Goal: Transaction & Acquisition: Purchase product/service

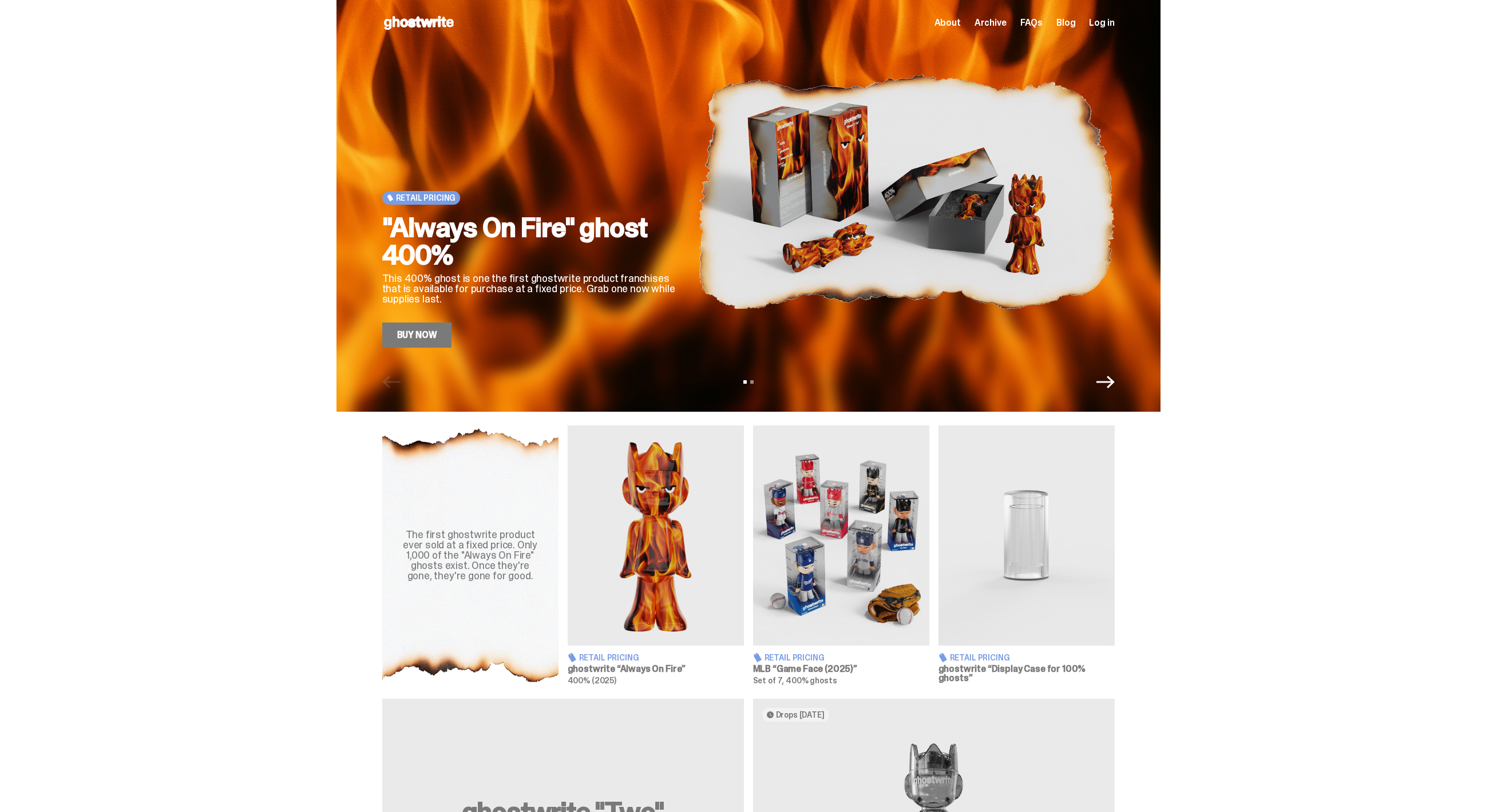
click at [854, 526] on img at bounding box center [841, 535] width 176 height 220
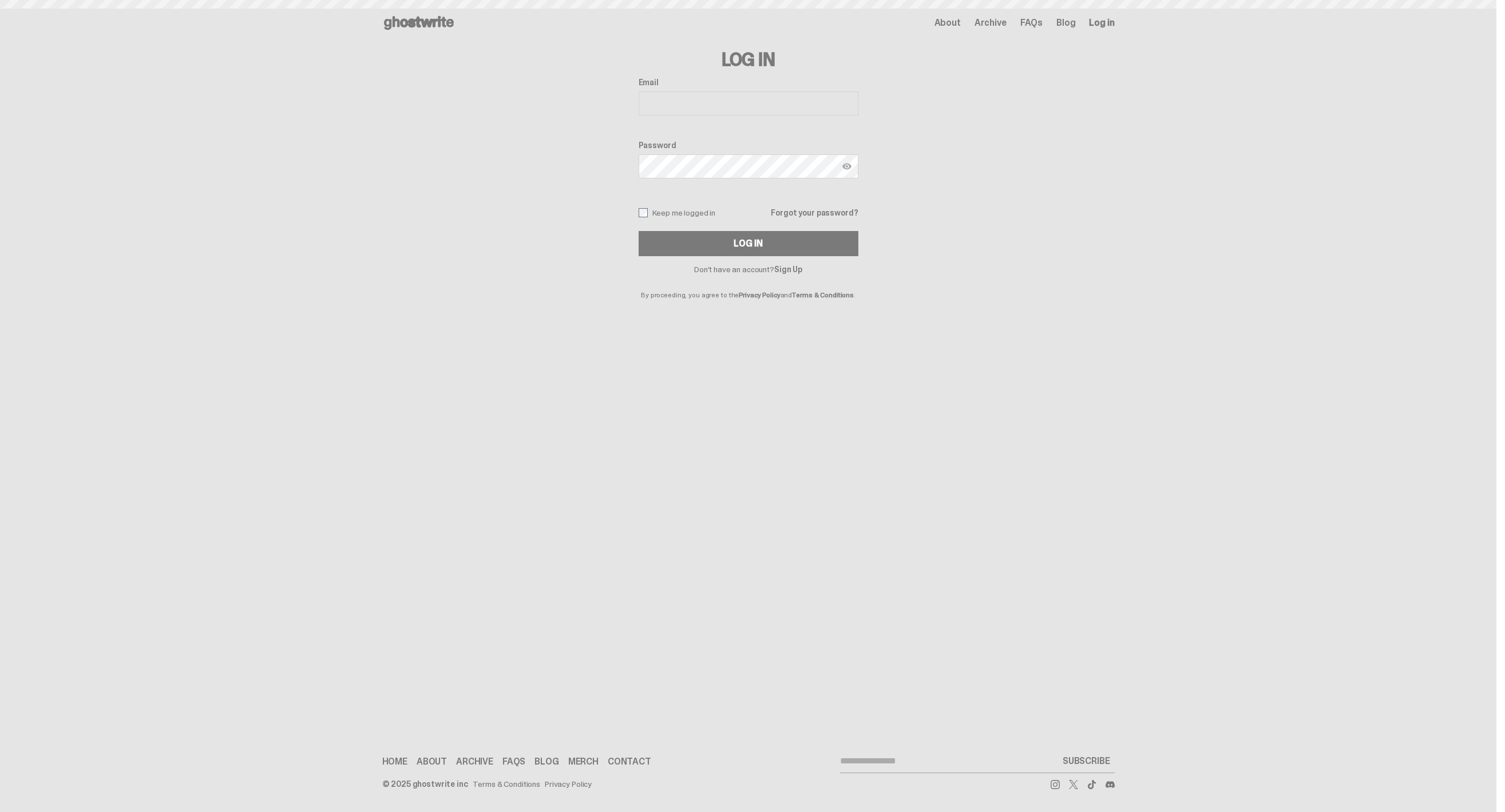
click at [813, 94] on input "Email" at bounding box center [747, 103] width 219 height 24
type input "**********"
click at [698, 210] on label "Keep me logged in" at bounding box center [677, 213] width 77 height 9
click at [724, 244] on button "Log In" at bounding box center [747, 244] width 219 height 25
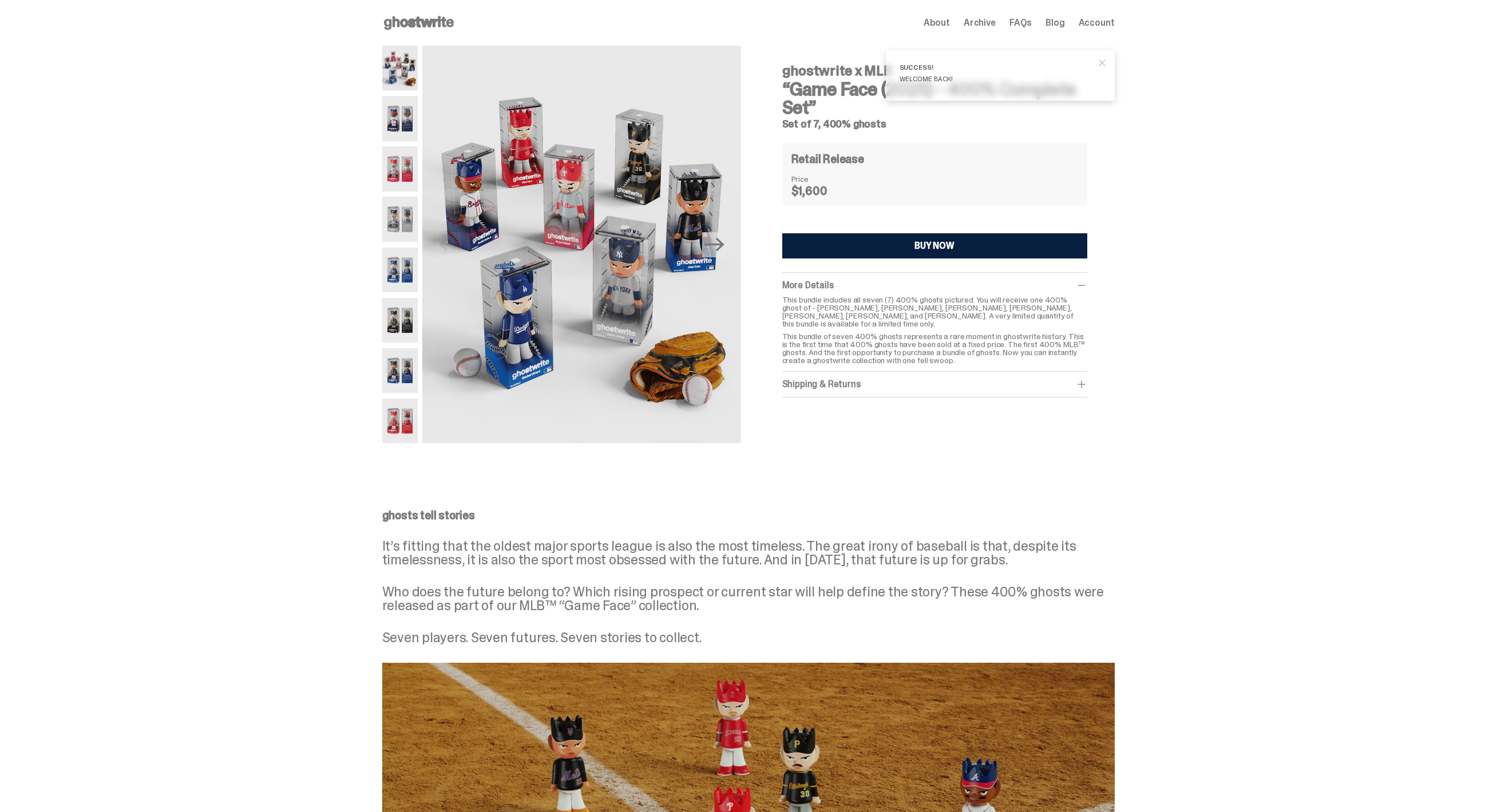
click at [887, 244] on button "BUY NOW" at bounding box center [935, 246] width 305 height 25
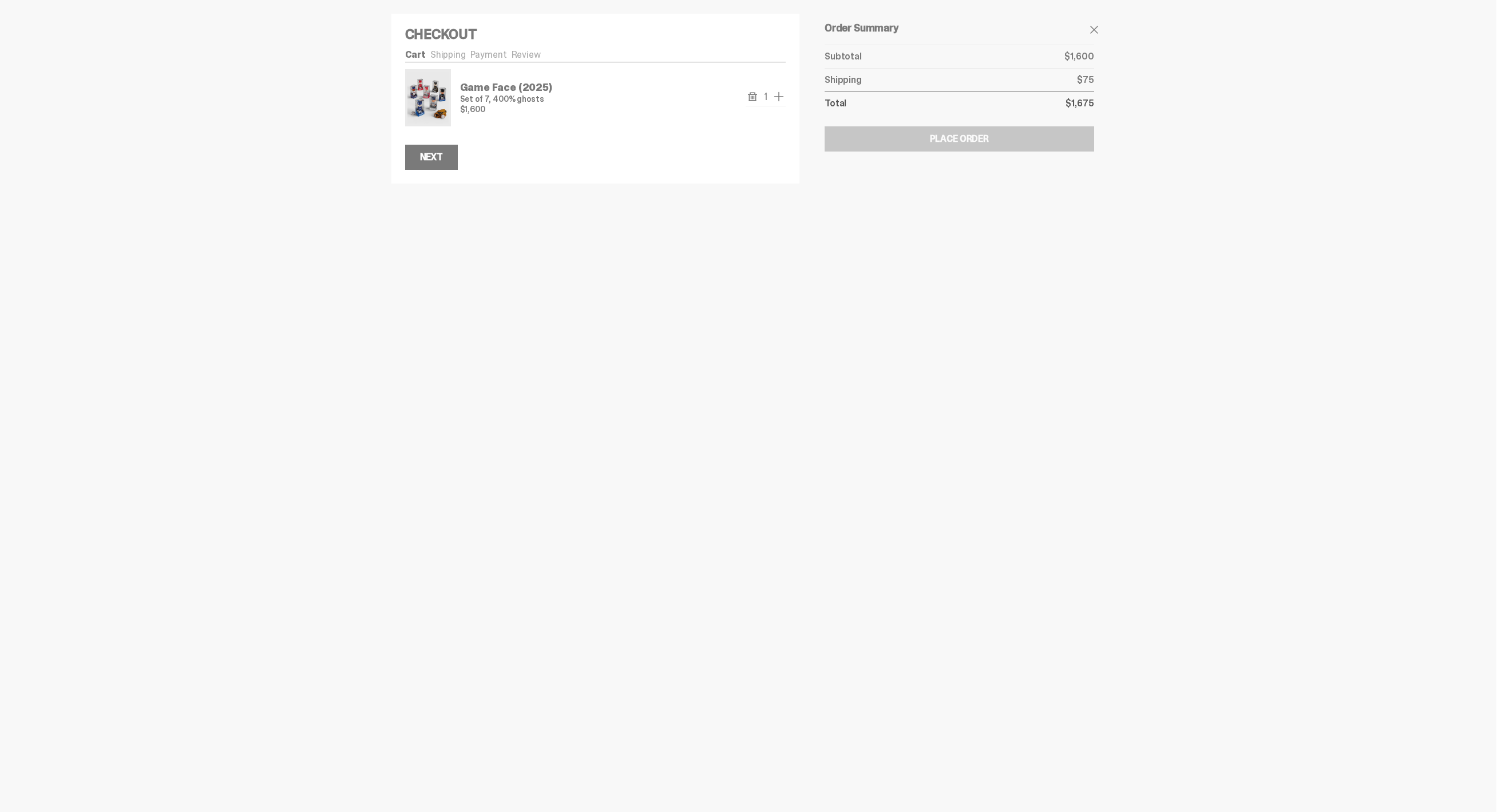
click at [786, 100] on span "add one" at bounding box center [778, 96] width 14 height 14
click at [758, 102] on button "remove" at bounding box center [752, 96] width 14 height 14
click at [444, 164] on button "Next" at bounding box center [431, 157] width 53 height 25
click at [783, 100] on span "add one" at bounding box center [778, 96] width 14 height 14
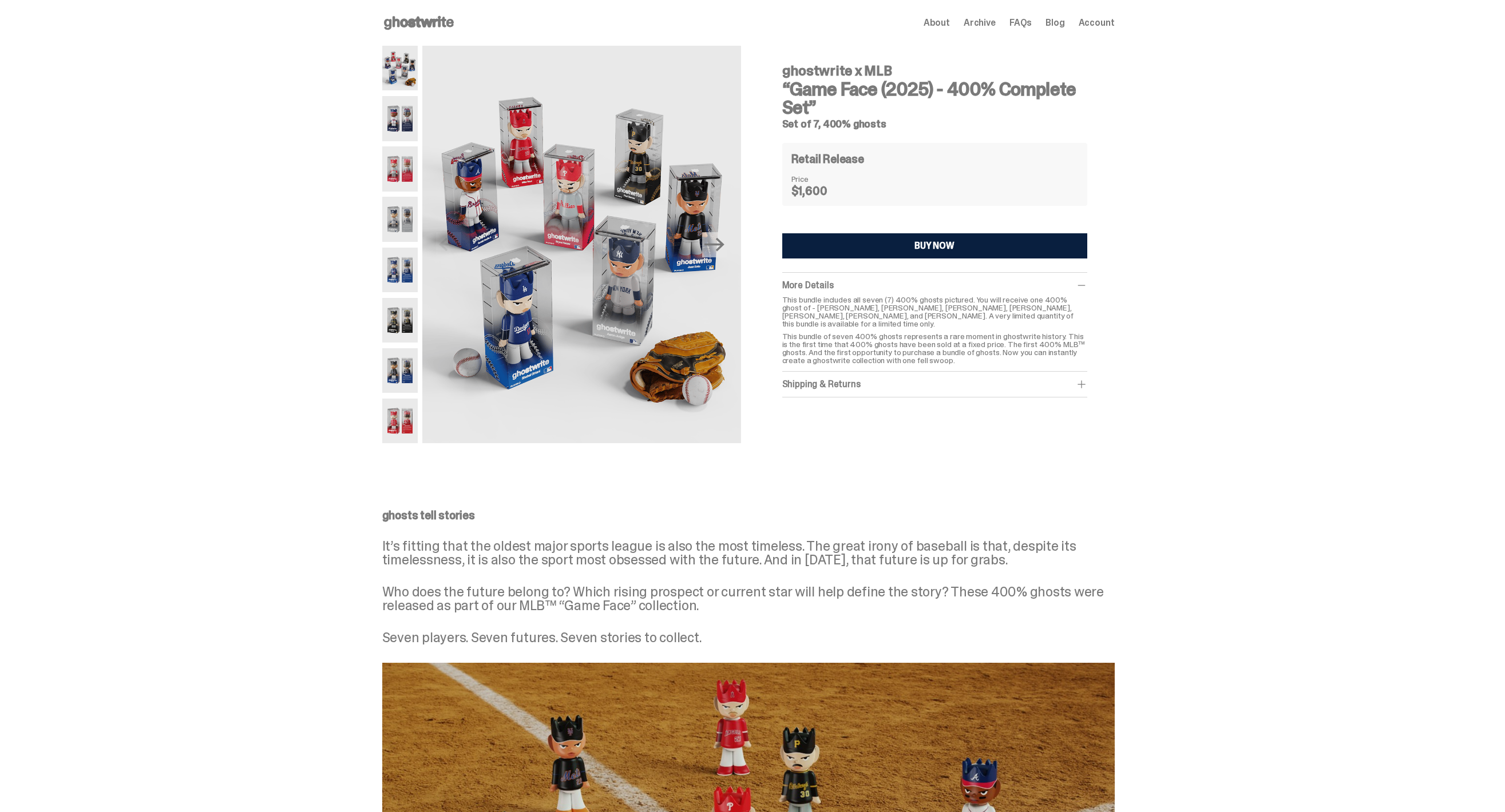
click at [434, 30] on icon at bounding box center [419, 23] width 73 height 18
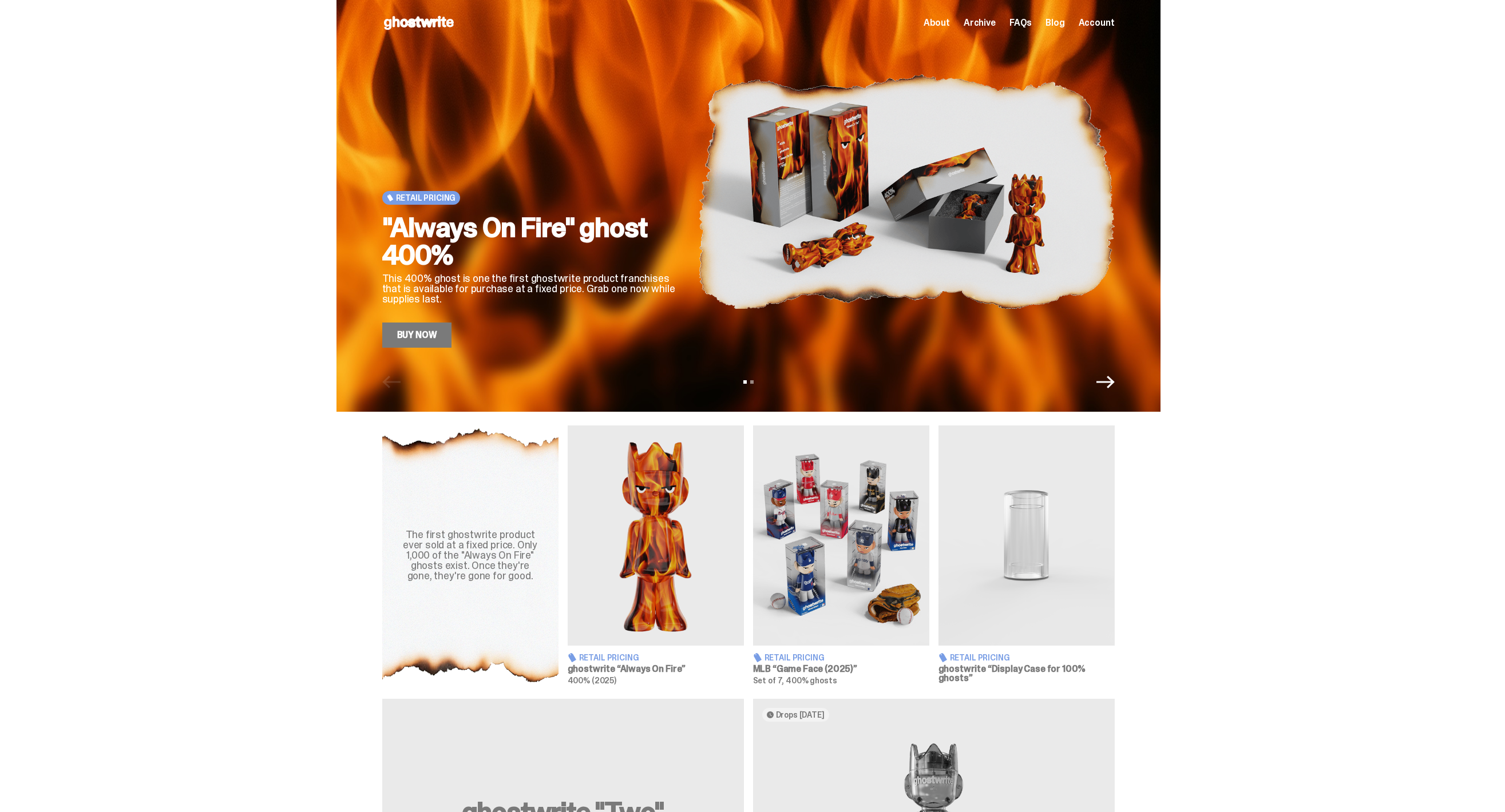
click at [1129, 390] on div "View slide 1 View slide 2" at bounding box center [747, 381] width 824 height 18
click at [1113, 390] on icon "Next" at bounding box center [1105, 381] width 18 height 18
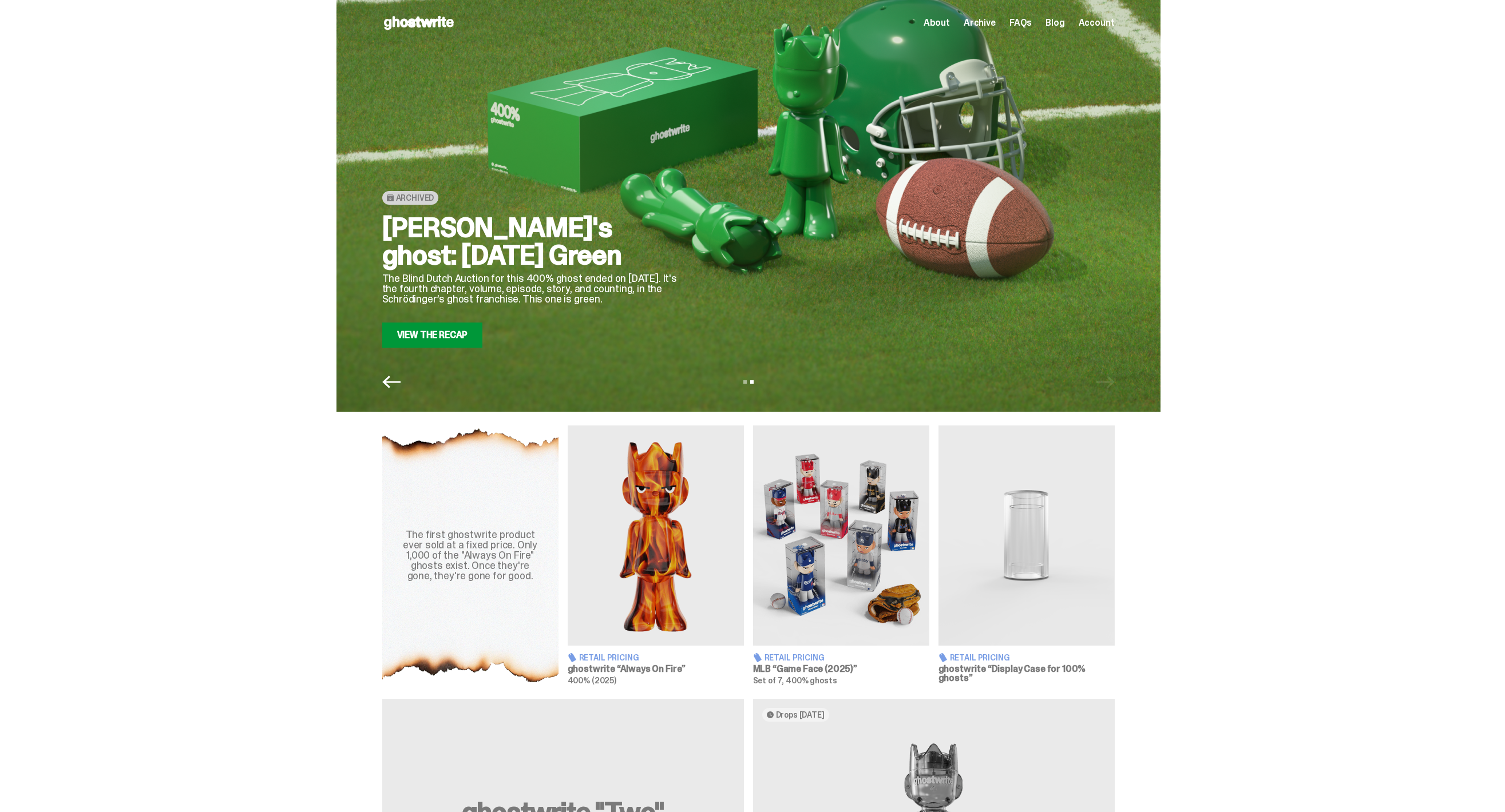
click at [389, 391] on div "Archived [PERSON_NAME]'s ghost: [DATE] Green The Blind Dutch Auction for this 4…" at bounding box center [747, 206] width 824 height 412
click at [402, 391] on div "Archived [PERSON_NAME]'s ghost: [DATE] Green The Blind Dutch Auction for this 4…" at bounding box center [747, 206] width 824 height 412
click at [393, 390] on icon "Previous" at bounding box center [391, 381] width 18 height 18
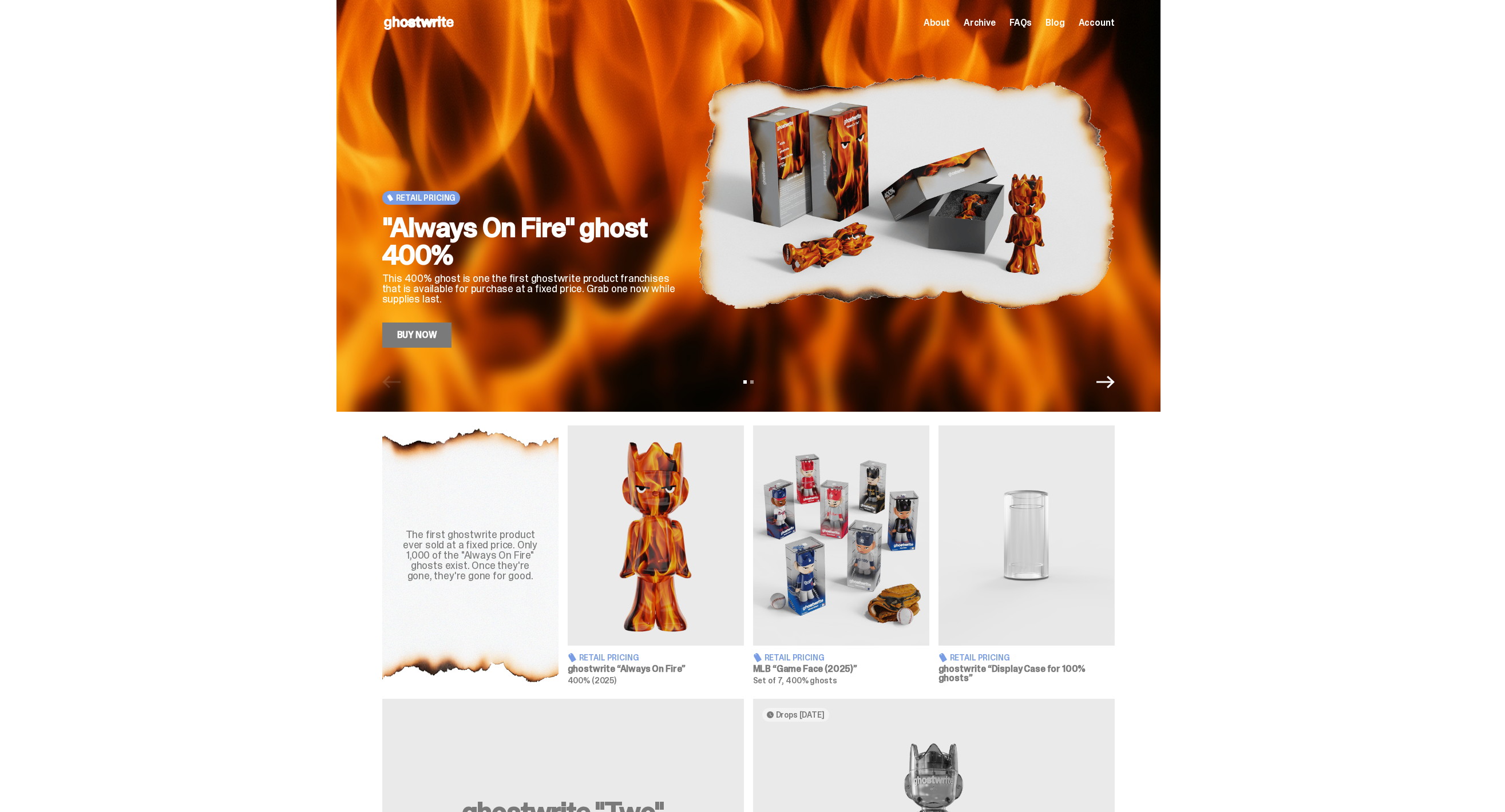
click at [502, 208] on div "Retail Pricing "Always On Fire" ghost 400% This 400% ghost is one the first gho…" at bounding box center [531, 192] width 297 height 312
click at [453, 322] on div ""Always On Fire" ghost 400% This 400% ghost is one the first ghostwrite product…" at bounding box center [531, 280] width 297 height 134
click at [444, 335] on link "Buy Now" at bounding box center [417, 335] width 70 height 25
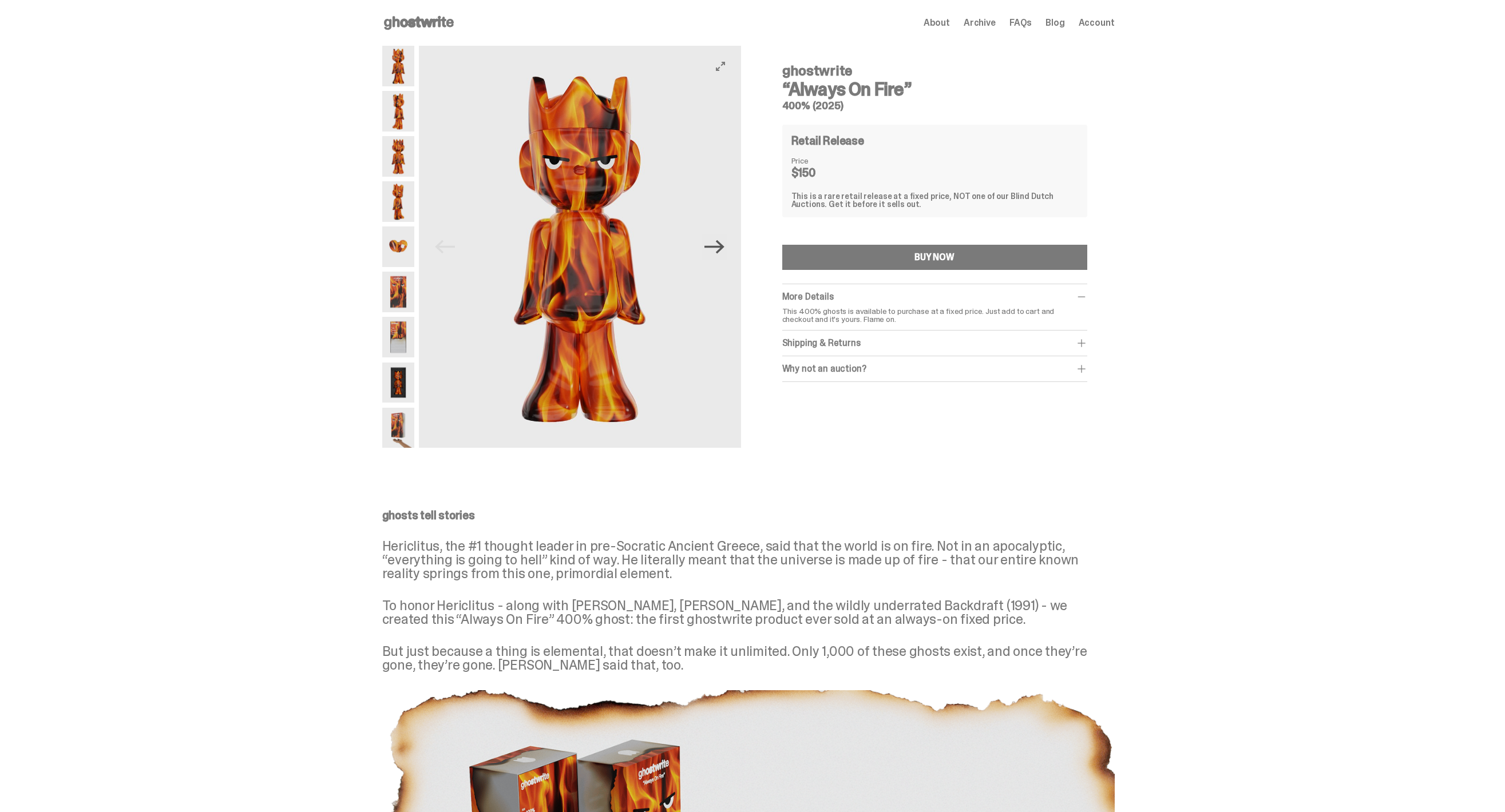
click at [720, 243] on icon "Next" at bounding box center [713, 247] width 20 height 20
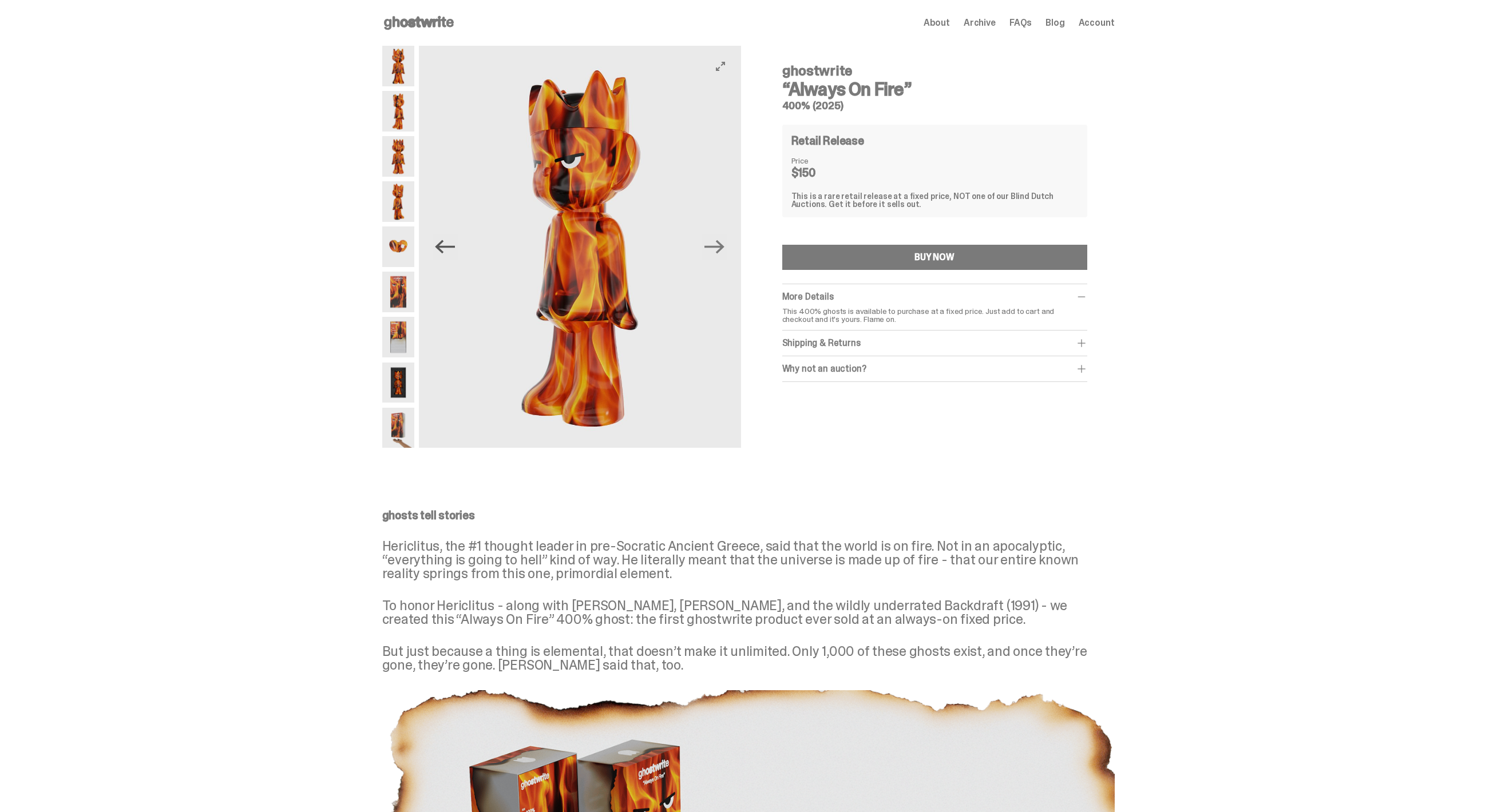
click at [452, 248] on icon "Previous" at bounding box center [444, 247] width 20 height 20
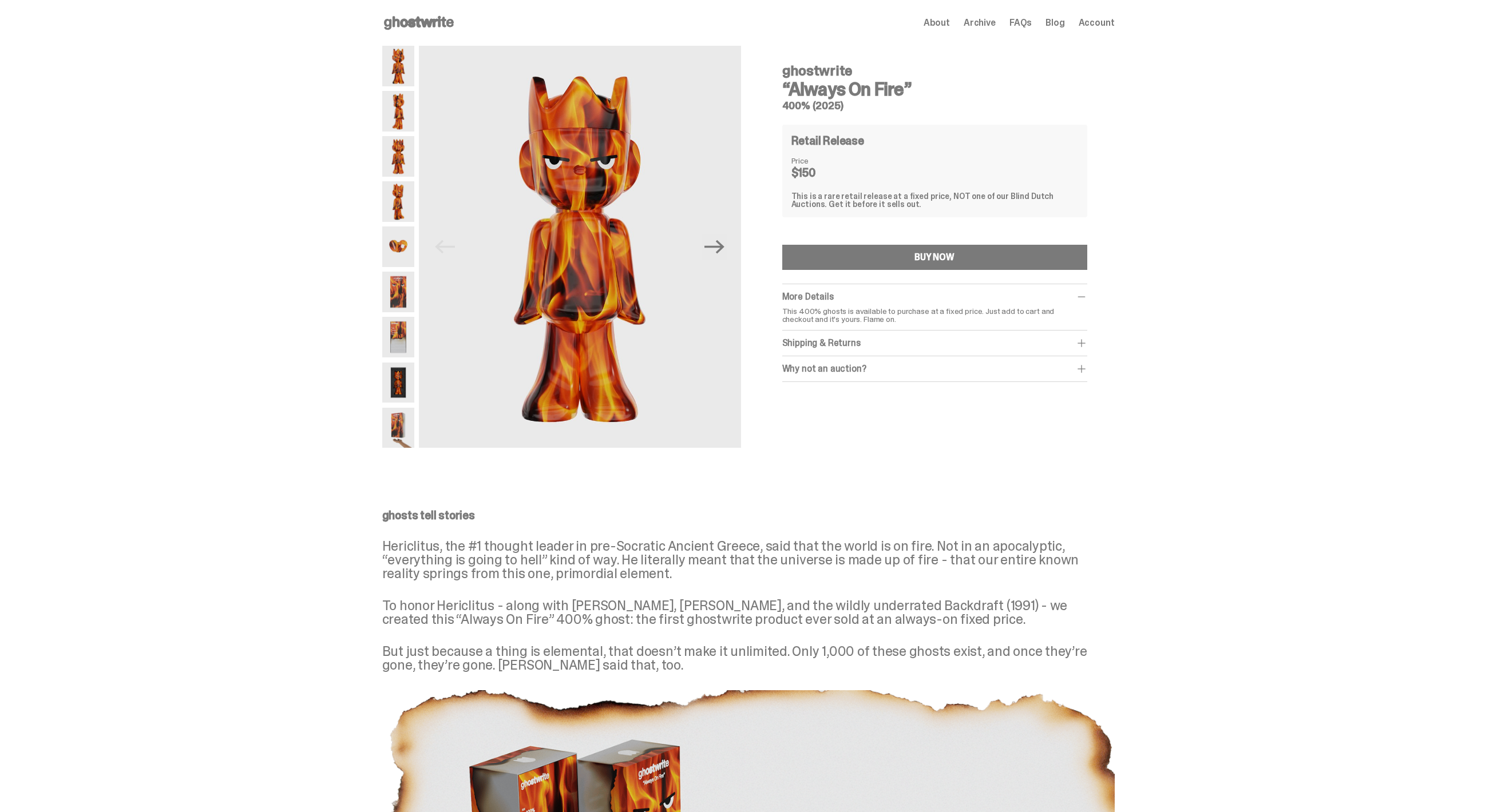
click at [397, 240] on img at bounding box center [398, 247] width 32 height 40
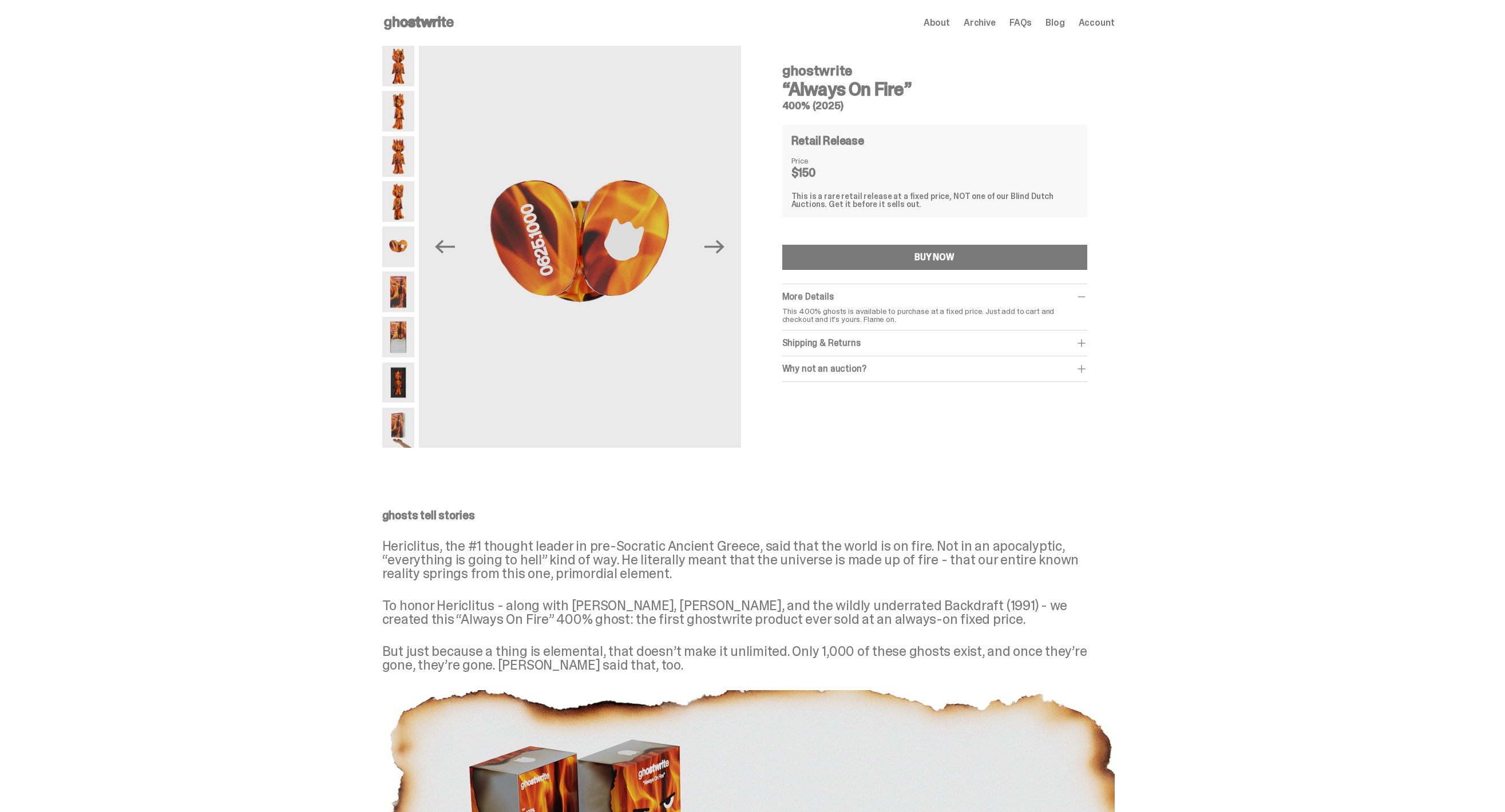
click at [409, 286] on img at bounding box center [398, 292] width 32 height 40
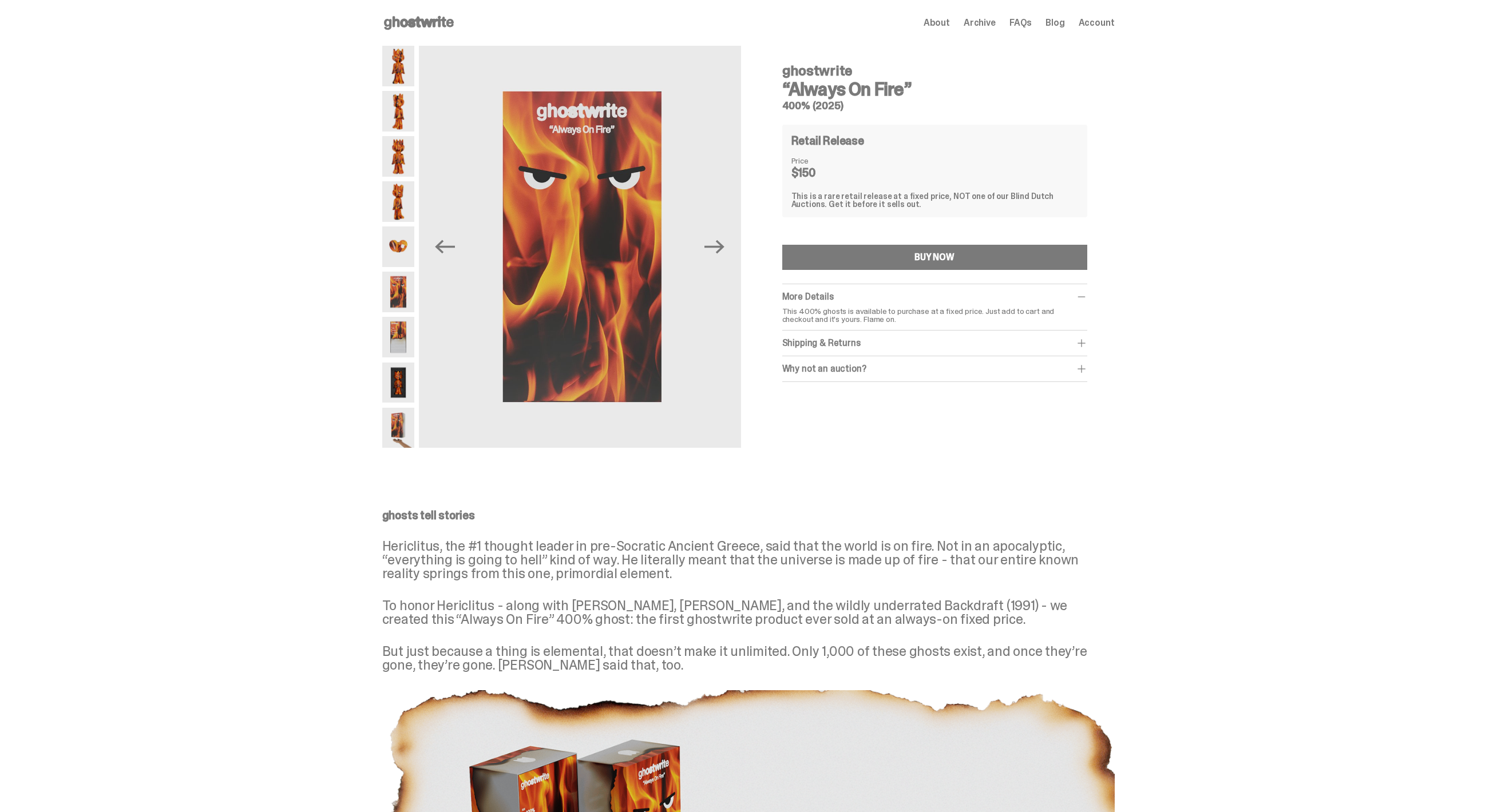
click at [412, 323] on img at bounding box center [398, 337] width 32 height 40
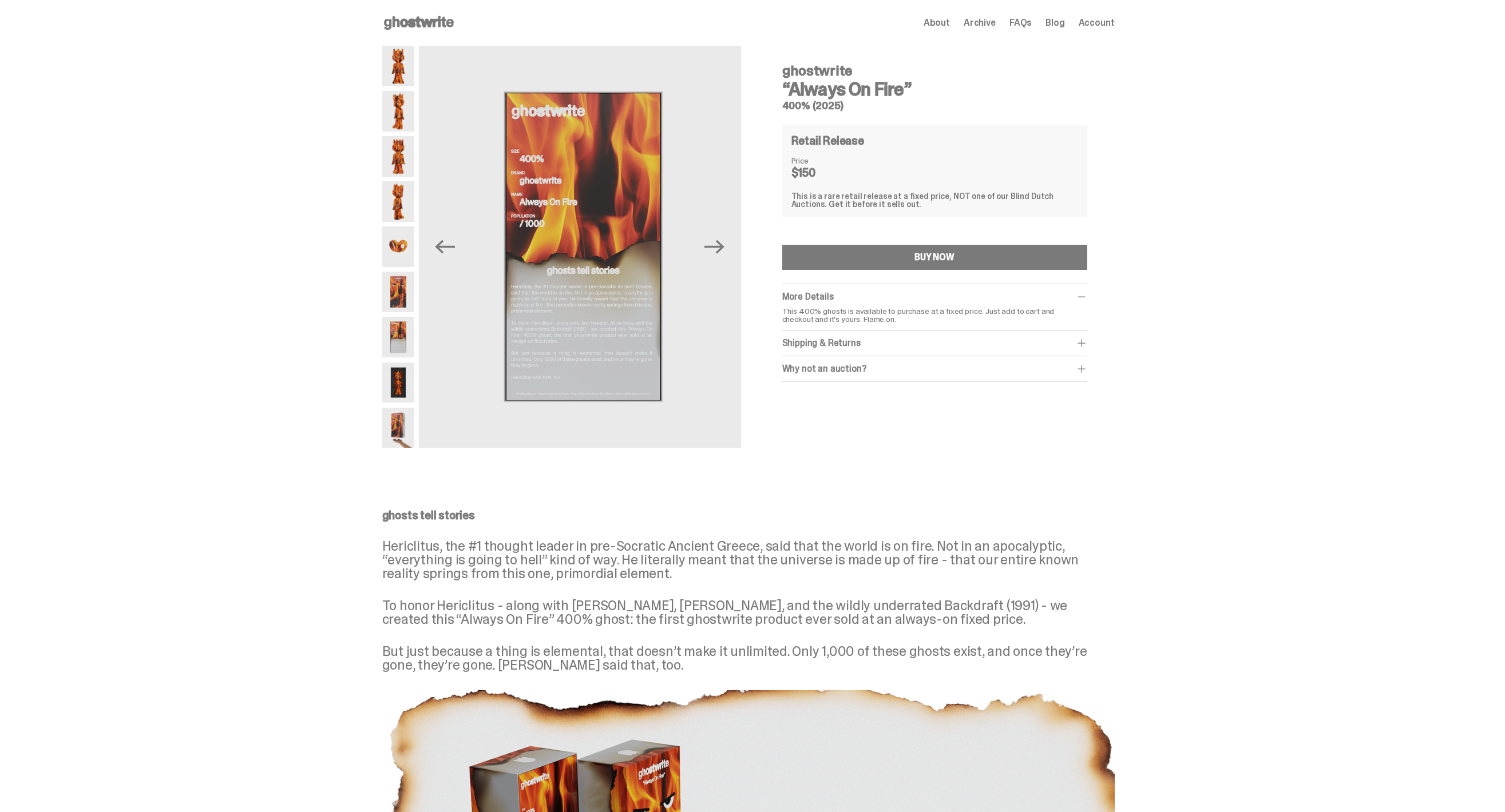
click at [409, 373] on img at bounding box center [398, 382] width 32 height 40
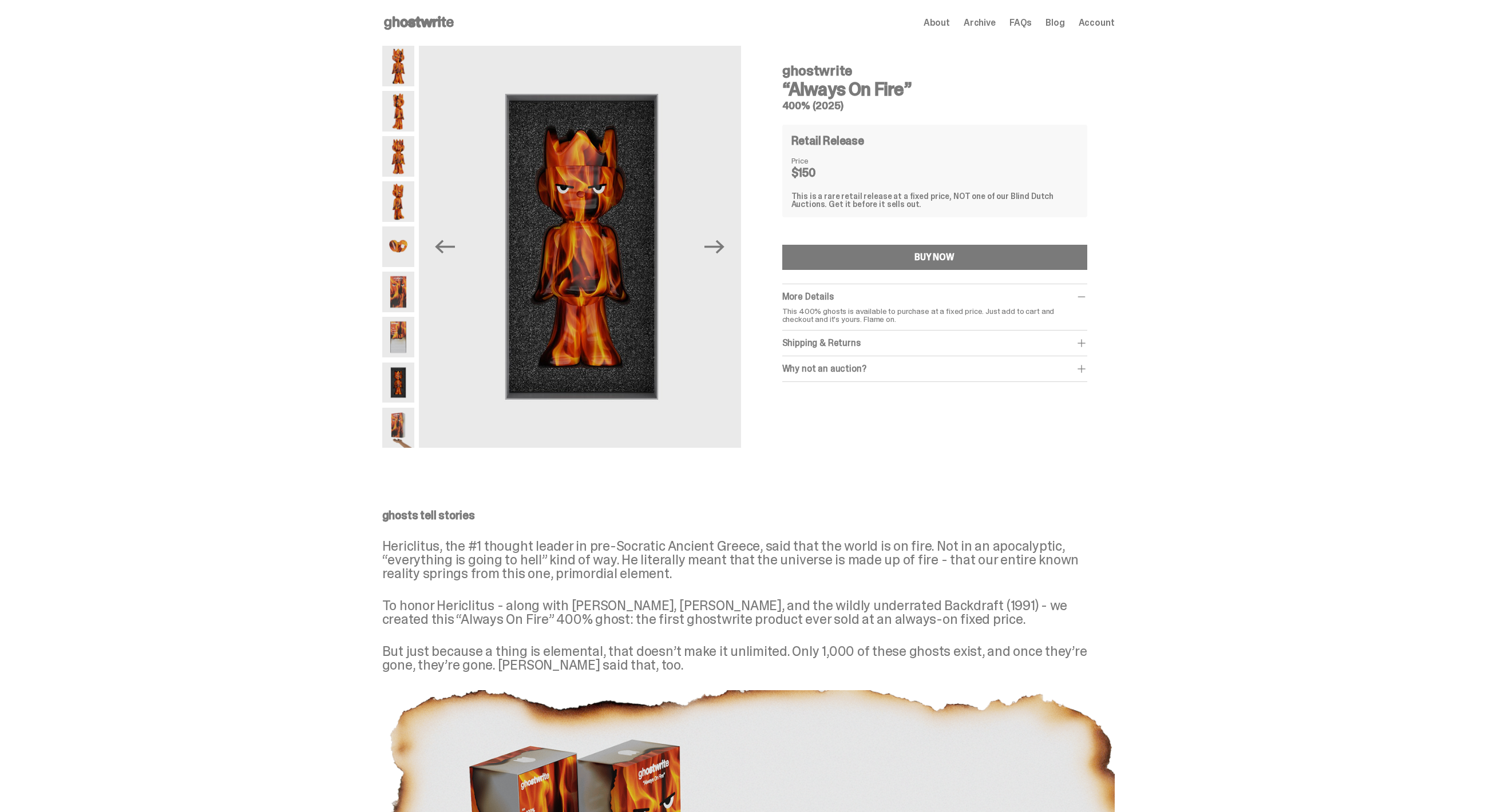
click at [409, 409] on img at bounding box center [398, 427] width 32 height 40
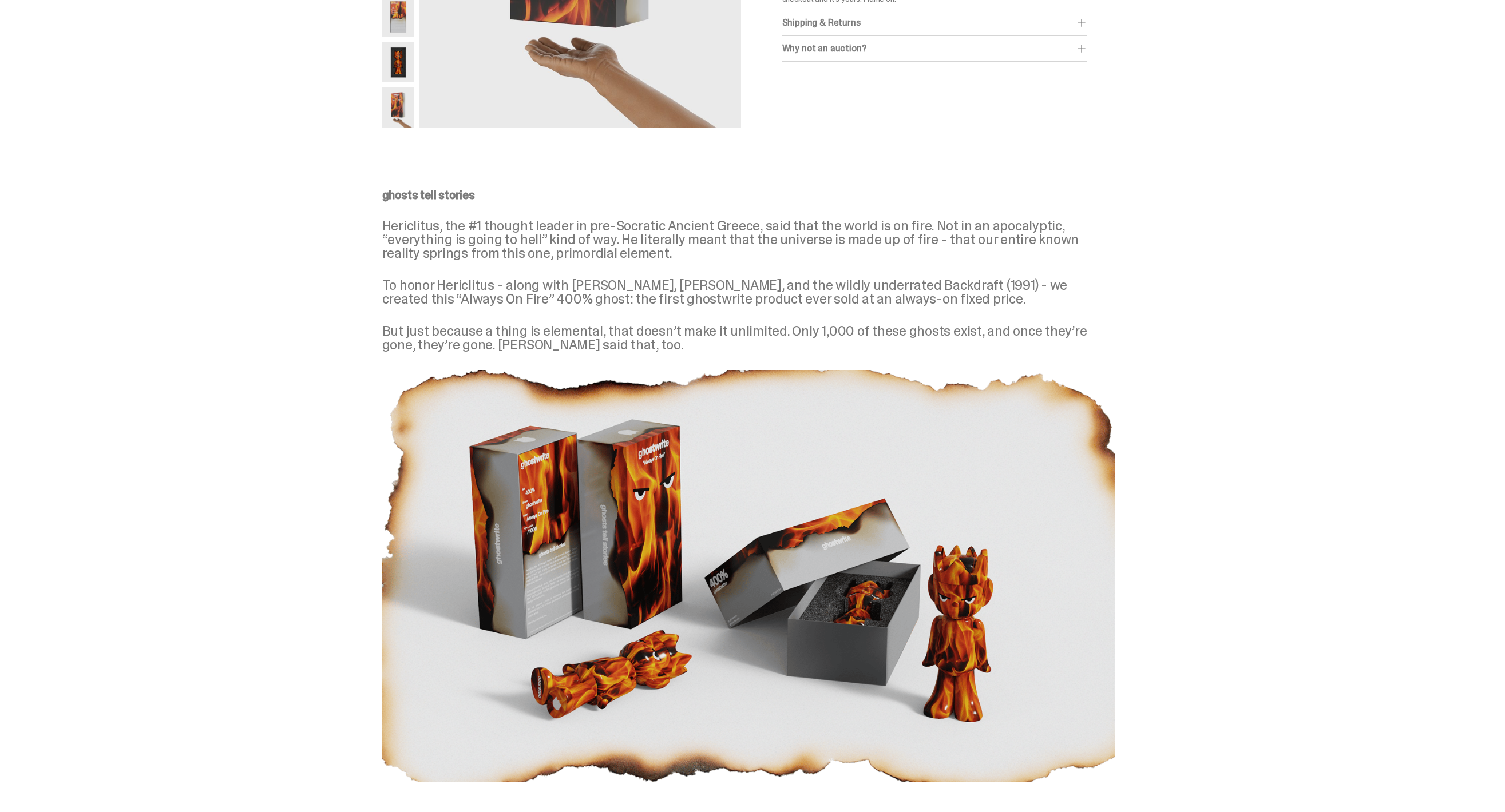
scroll to position [38, 0]
